Goal: Use online tool/utility: Utilize a website feature to perform a specific function

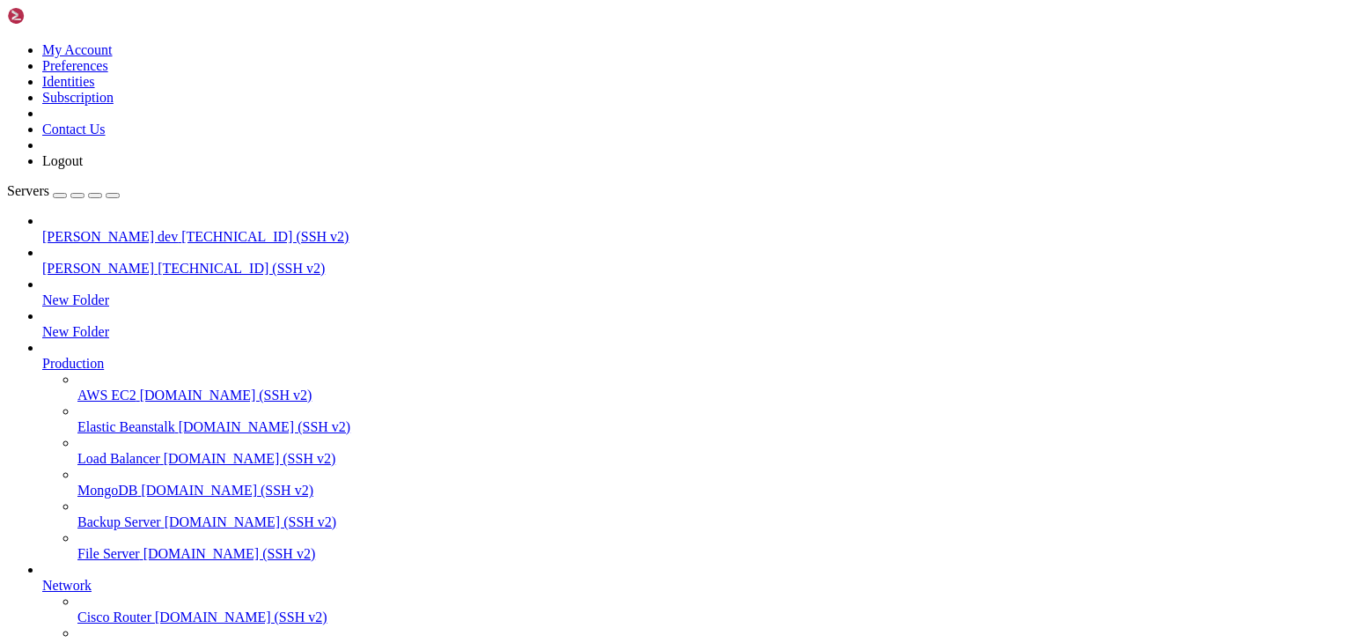
click at [181, 229] on span "[TECHNICAL_ID] (SSH v2)" at bounding box center [264, 236] width 167 height 15
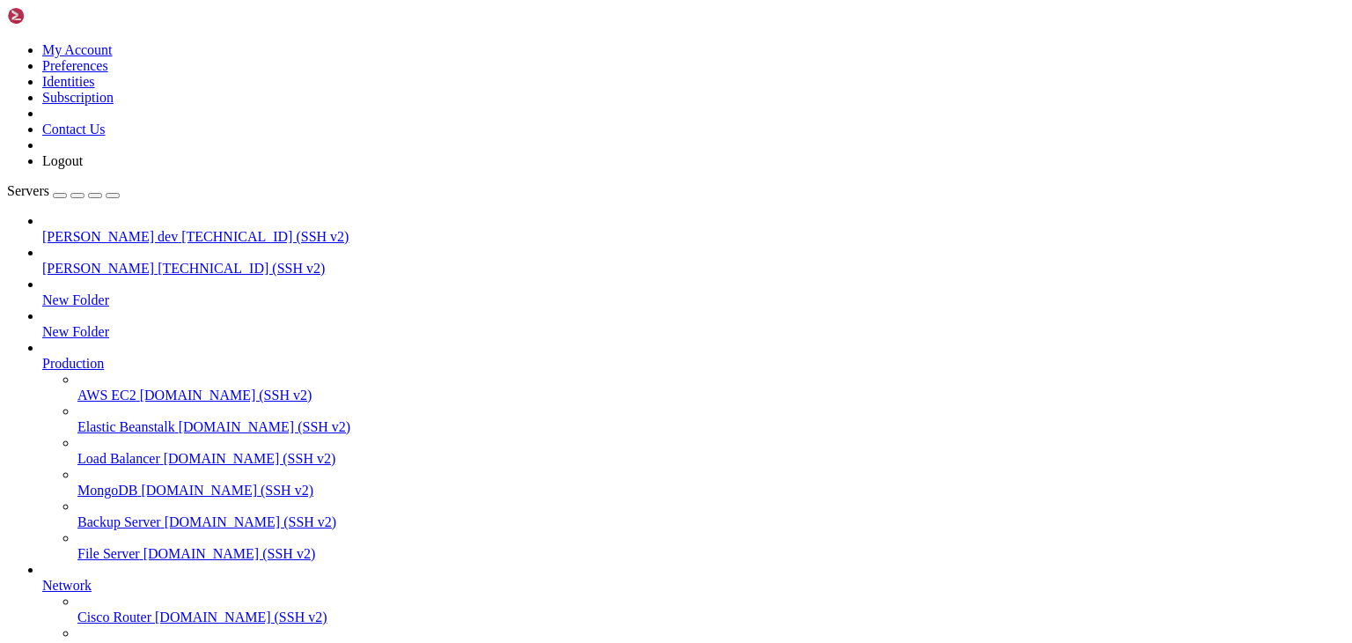
drag, startPoint x: 428, startPoint y: 1724, endPoint x: 855, endPoint y: 1588, distance: 448.0
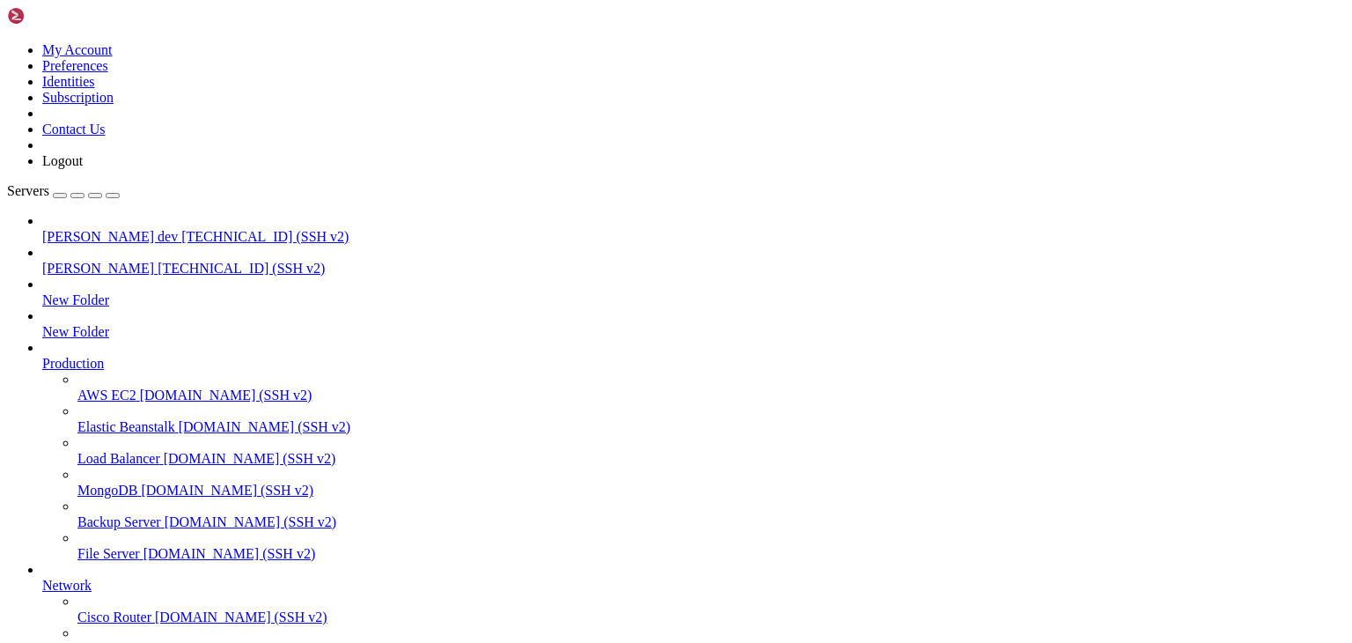
drag, startPoint x: 390, startPoint y: 1747, endPoint x: 320, endPoint y: 1705, distance: 81.7
